Goal: Navigation & Orientation: Find specific page/section

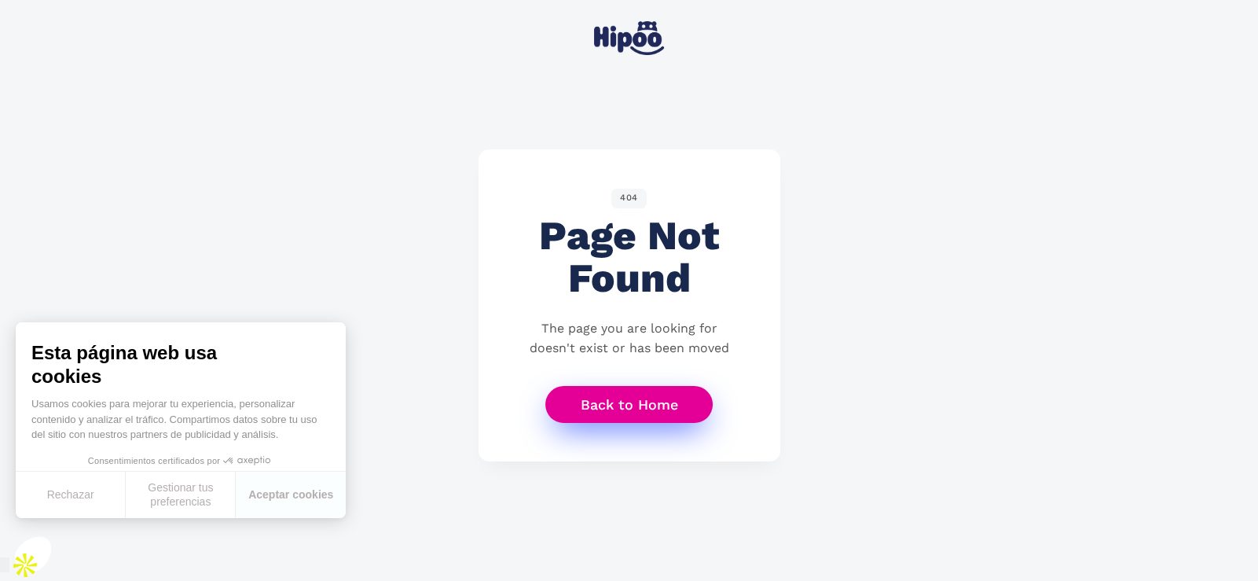
click at [626, 423] on link "Back to Home" at bounding box center [629, 404] width 168 height 37
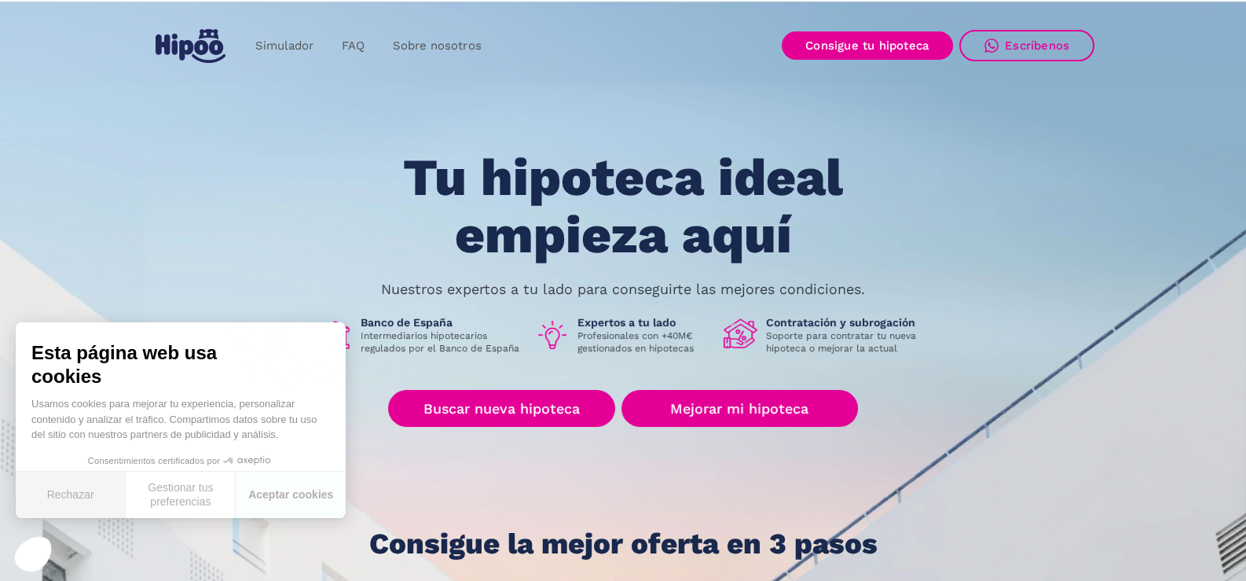
click at [83, 494] on button "Rechazar" at bounding box center [71, 495] width 110 height 46
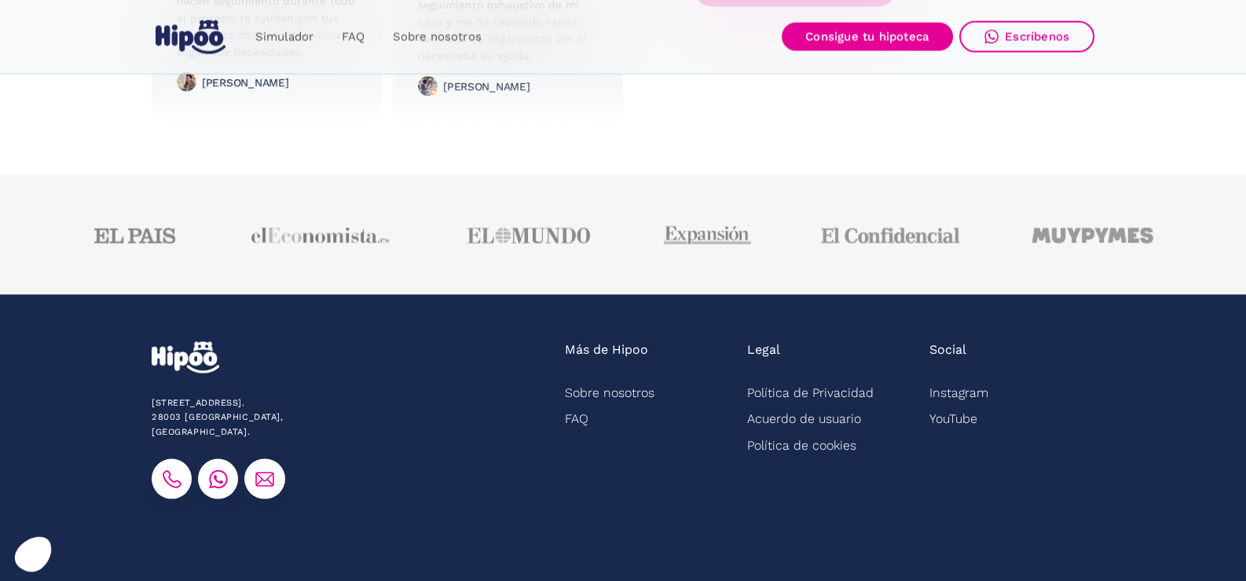
scroll to position [4059, 0]
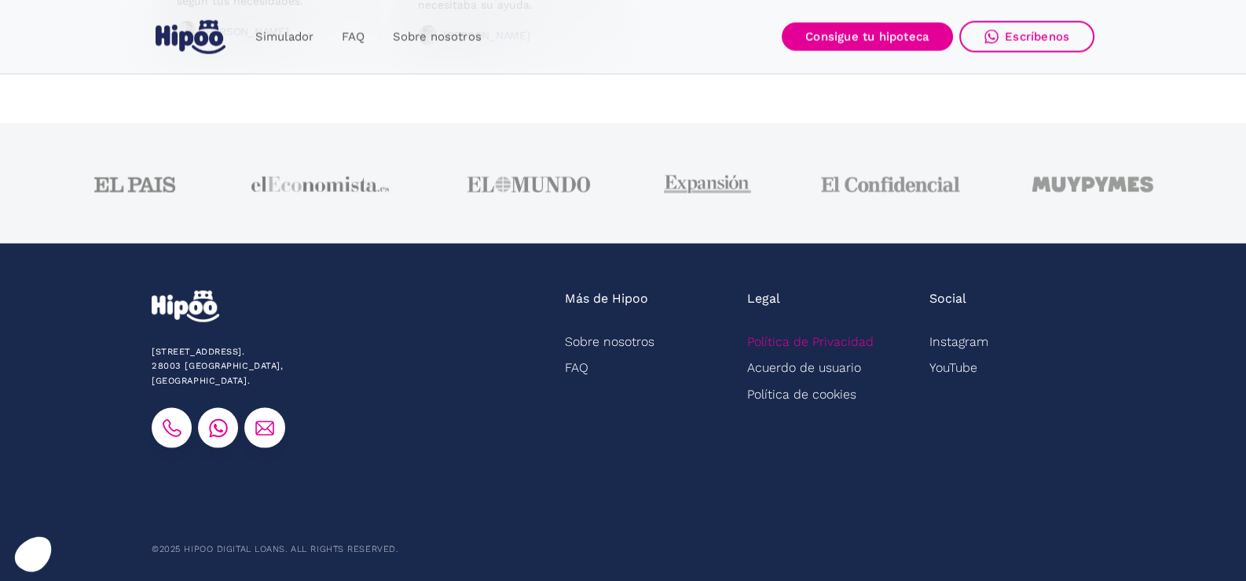
click at [765, 338] on link "Política de Privacidad" at bounding box center [810, 342] width 127 height 26
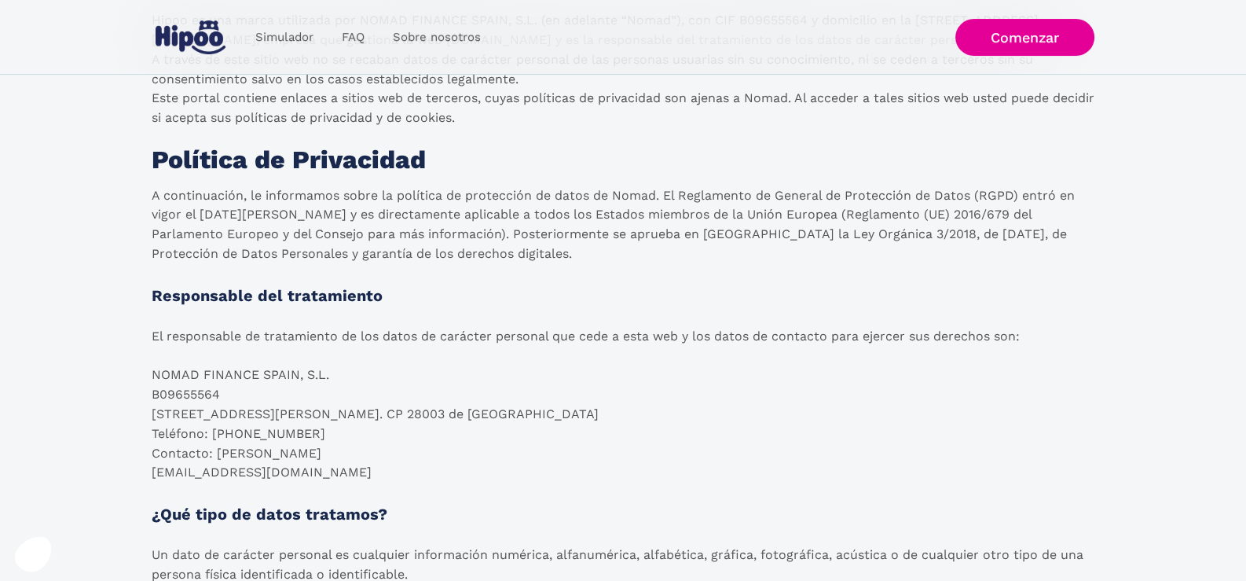
scroll to position [236, 0]
